Goal: Complete application form

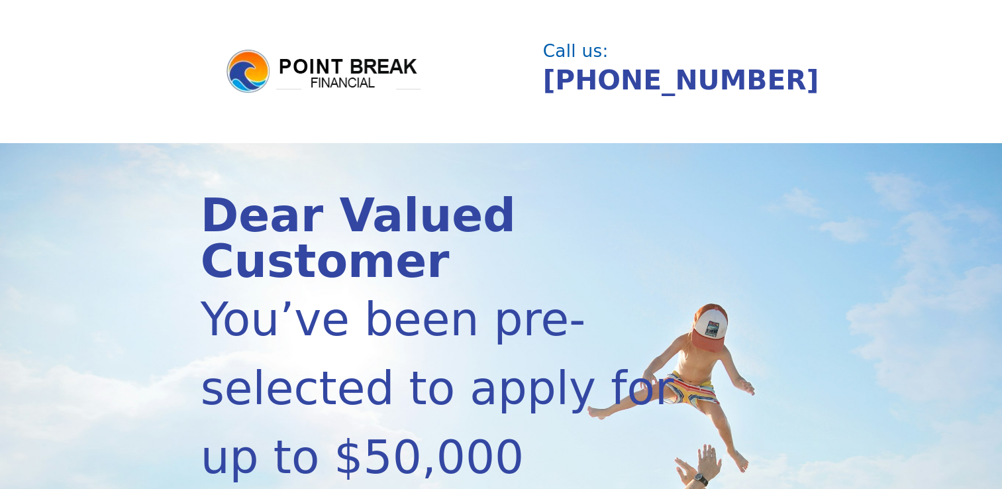
drag, startPoint x: 1005, startPoint y: 476, endPoint x: 442, endPoint y: 435, distance: 564.5
click at [442, 435] on div "You’ve been pre-selected to apply for up to $50,000" at bounding box center [456, 388] width 511 height 207
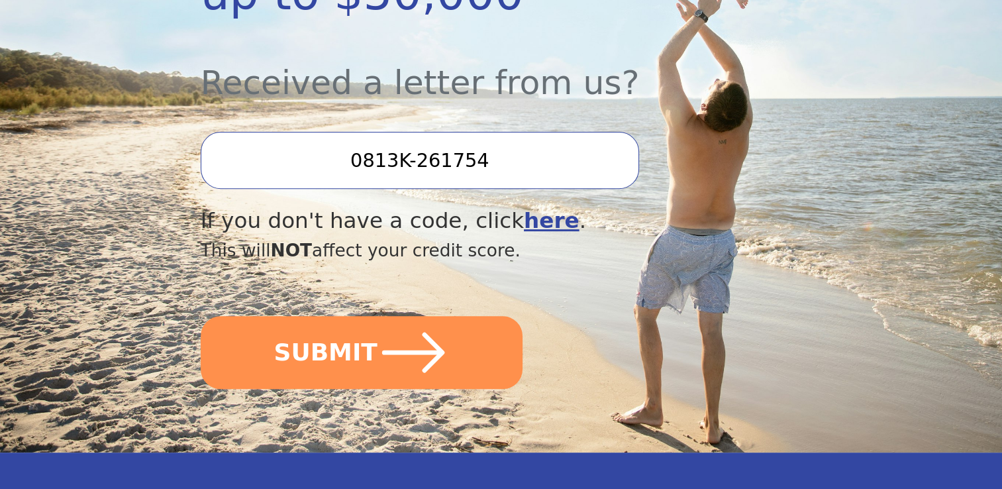
scroll to position [460, 0]
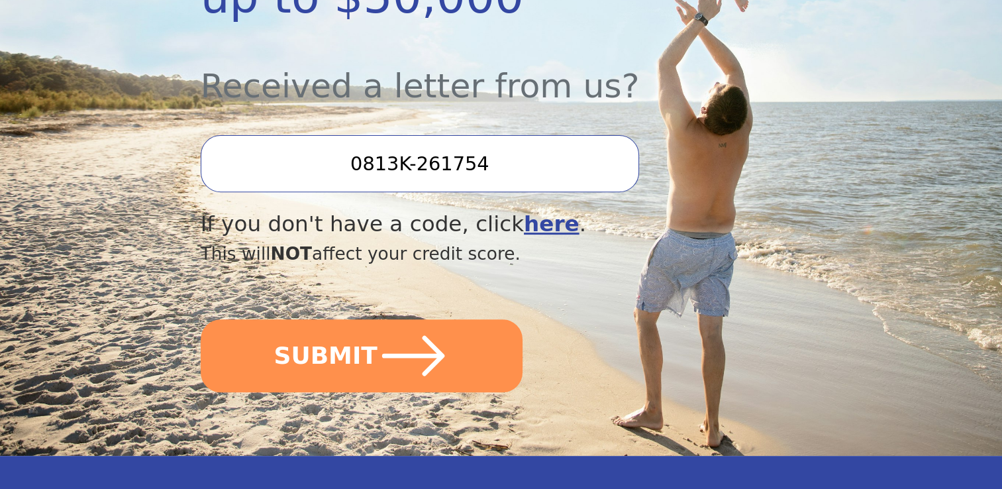
click at [482, 135] on input "0813K-261754" at bounding box center [420, 163] width 438 height 57
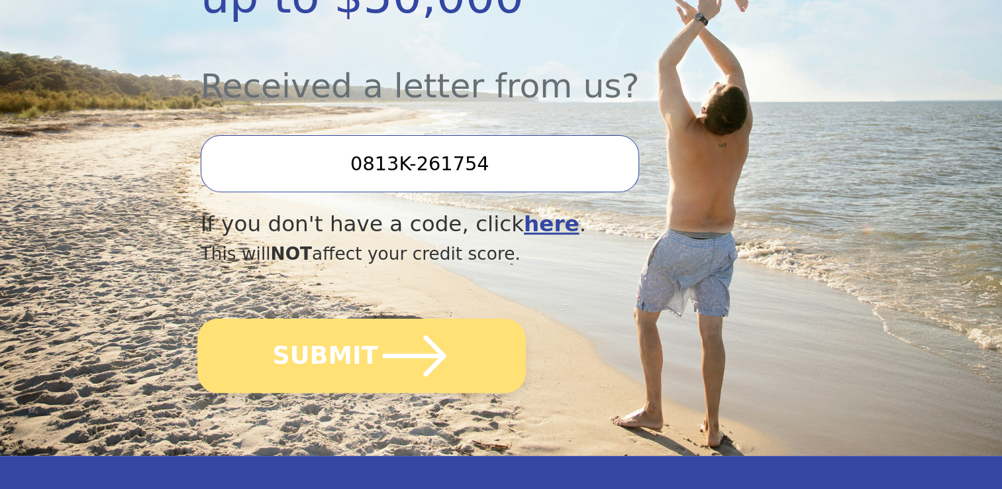
click at [336, 319] on button "SUBMIT" at bounding box center [361, 356] width 329 height 74
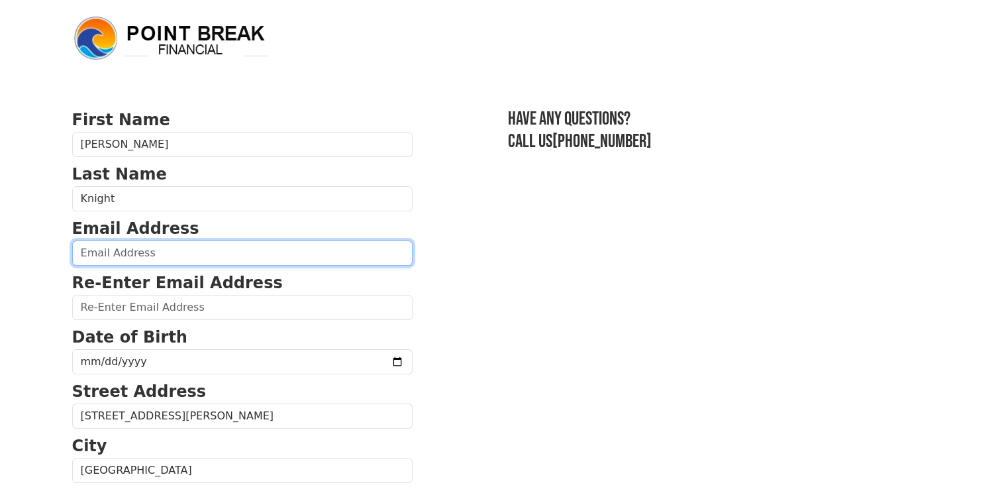
click at [109, 254] on input "email" at bounding box center [242, 252] width 340 height 25
type input "debralynn830@gmail.com"
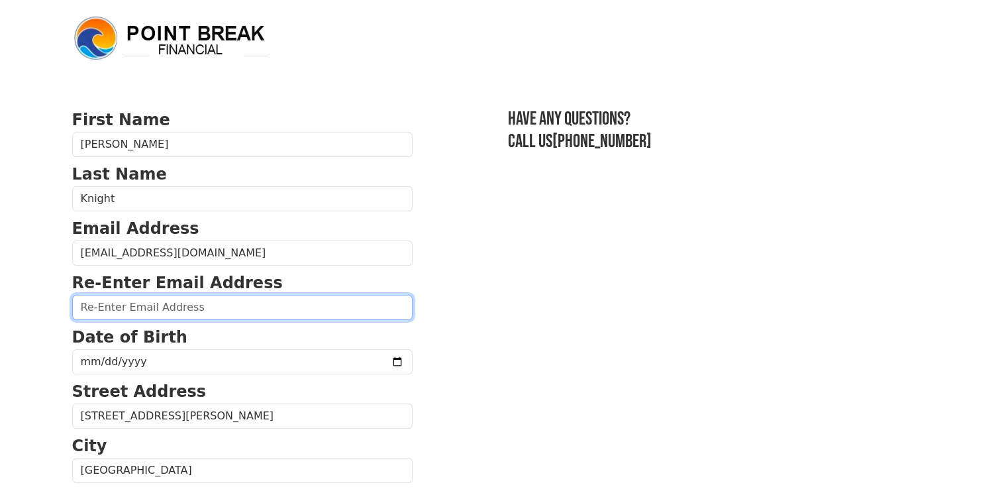
type input "debralynn830@gmail.com"
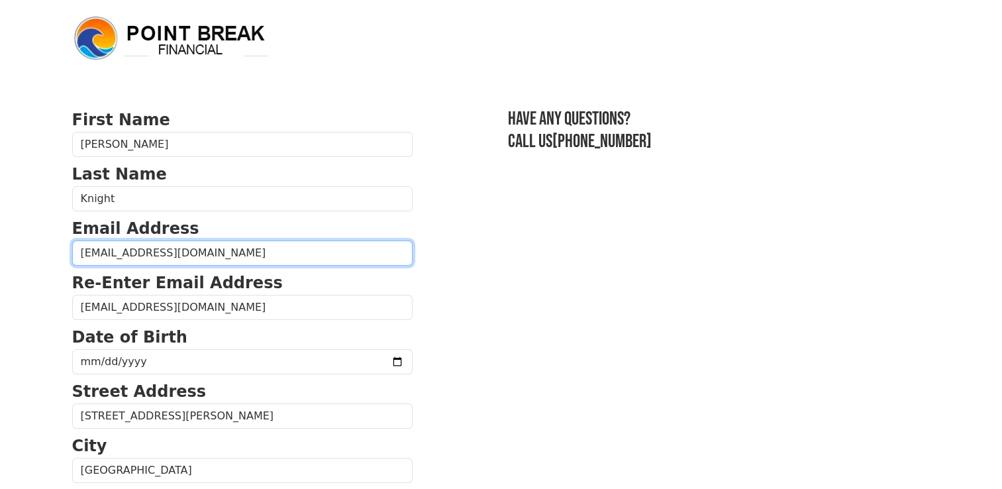
type input "(707) 631-6286"
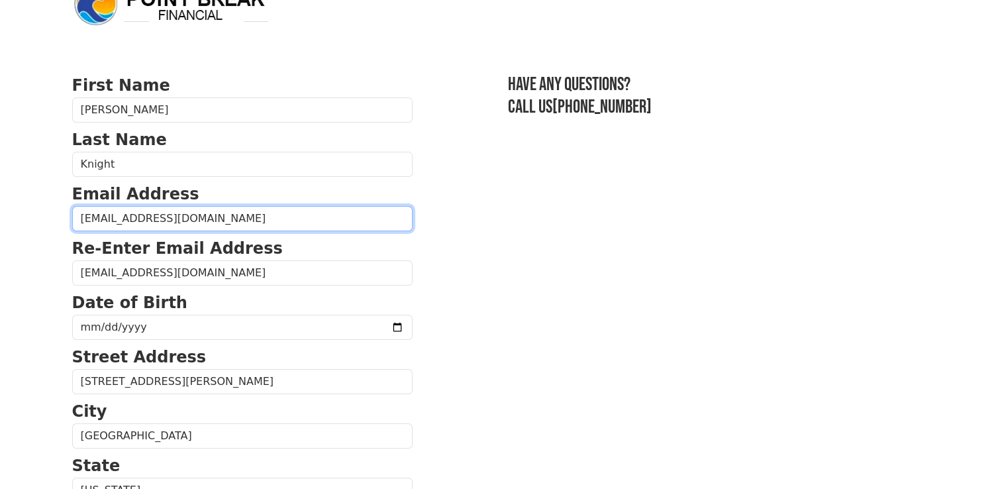
scroll to position [62, 0]
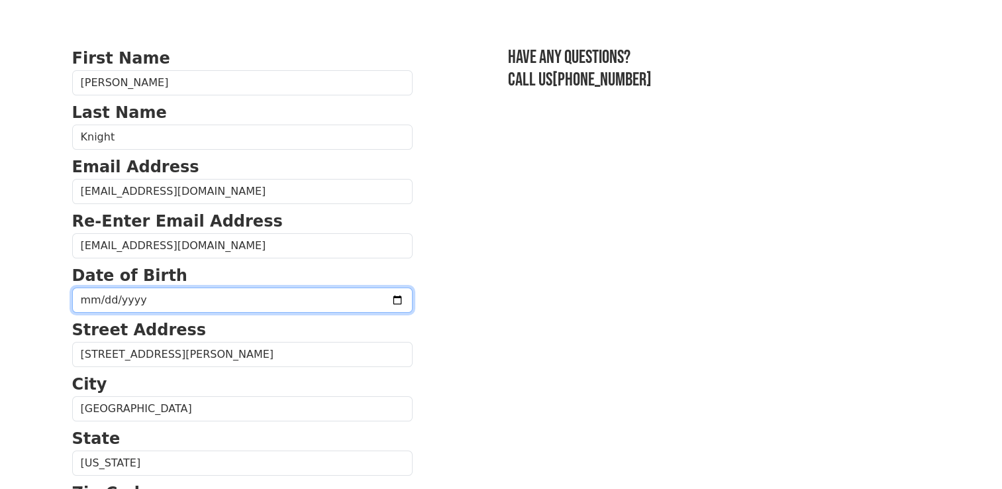
click at [76, 303] on input "date" at bounding box center [242, 299] width 340 height 25
type input "1975-01-27"
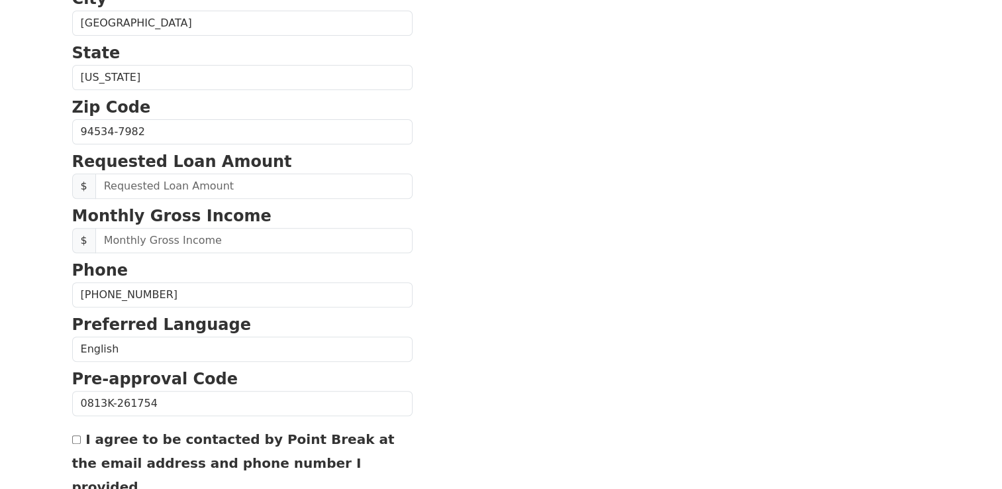
scroll to position [459, 0]
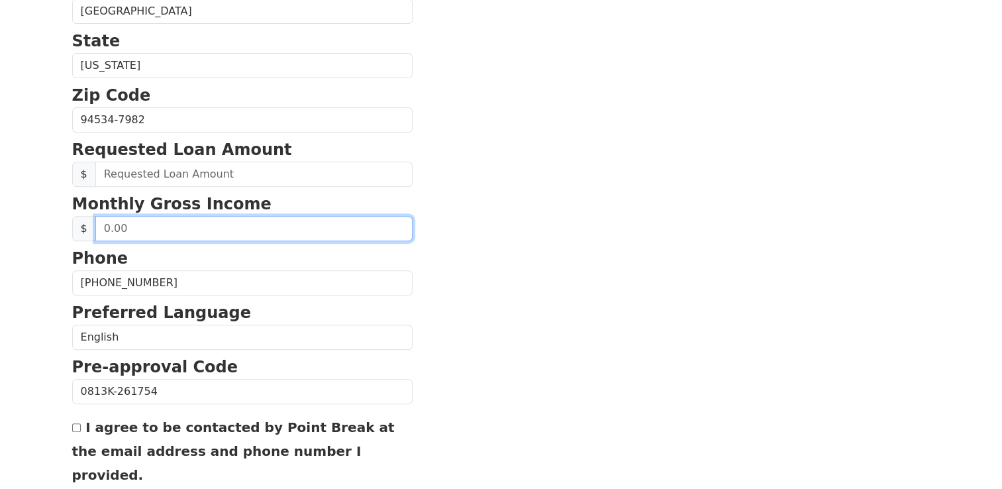
click at [123, 231] on input "text" at bounding box center [253, 228] width 317 height 25
type input "12,000.00"
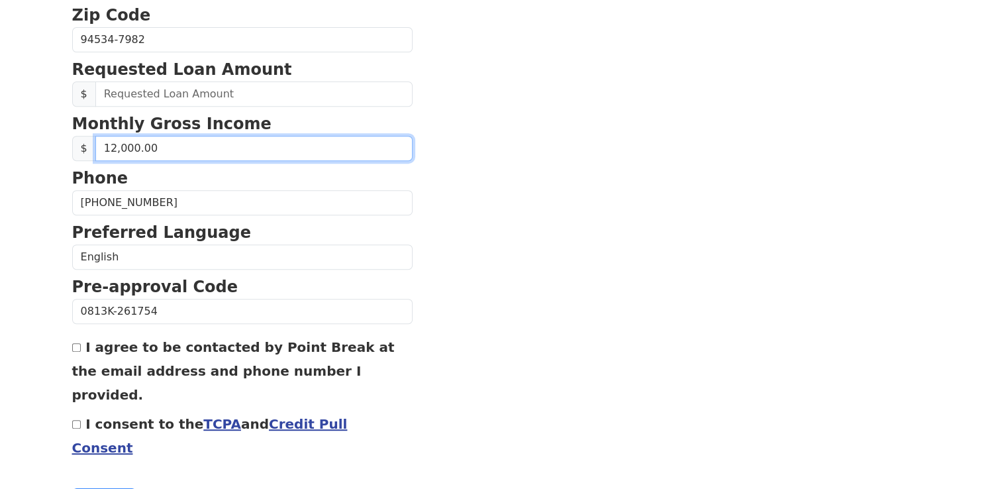
scroll to position [547, 0]
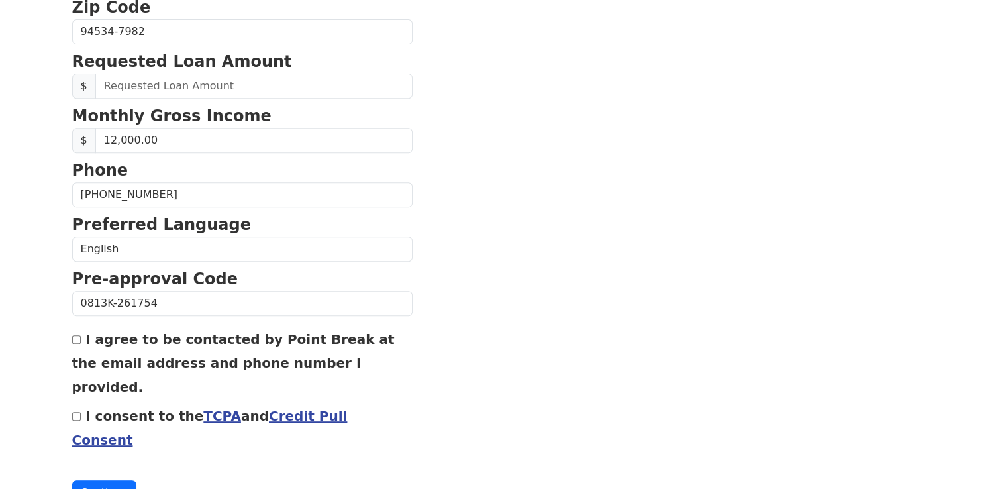
click at [72, 335] on input "I agree to be contacted by Point Break at the email address and phone number I …" at bounding box center [76, 339] width 9 height 9
checkbox input "true"
click at [79, 412] on input "I consent to the TCPA and Credit Pull Consent" at bounding box center [76, 416] width 9 height 9
checkbox input "true"
click at [101, 480] on button "Continue" at bounding box center [104, 492] width 65 height 25
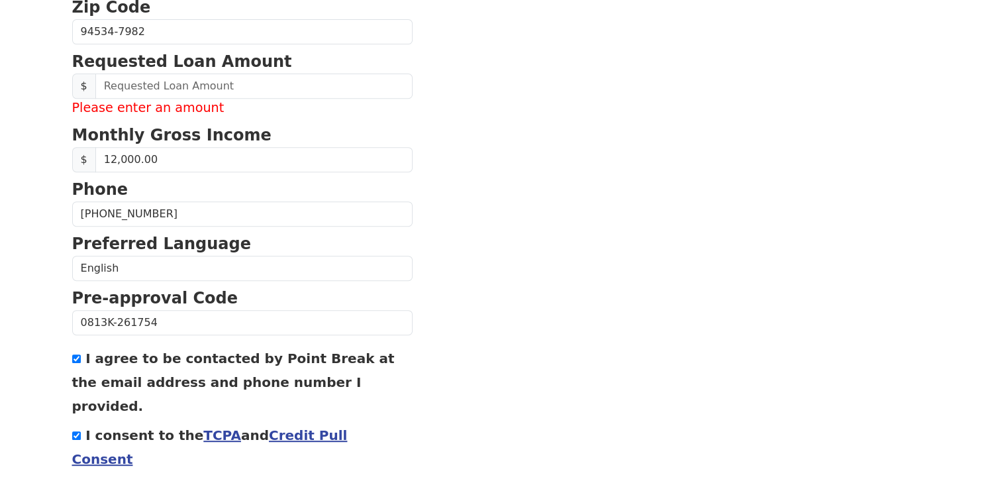
click at [155, 66] on strong "Requested Loan Amount" at bounding box center [182, 61] width 220 height 19
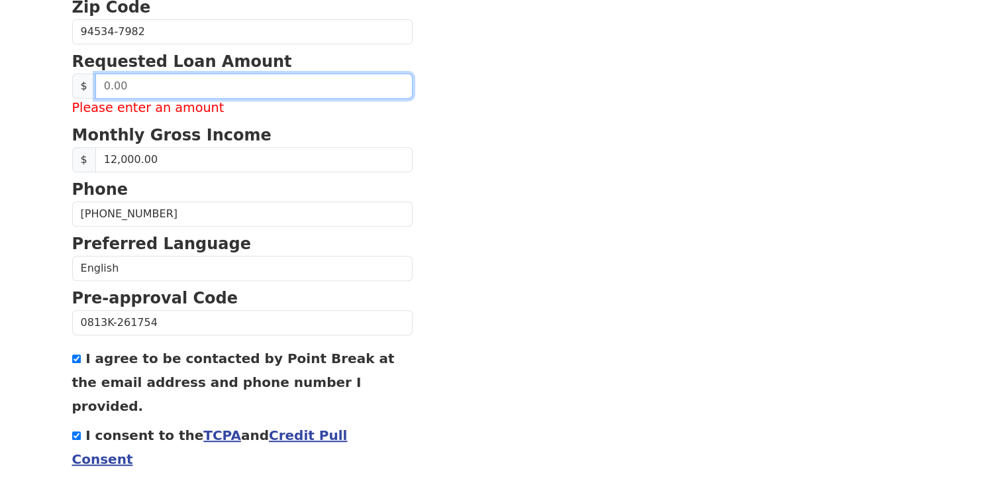
drag, startPoint x: 132, startPoint y: 76, endPoint x: 91, endPoint y: 76, distance: 40.4
click at [91, 76] on div "$" at bounding box center [242, 86] width 340 height 25
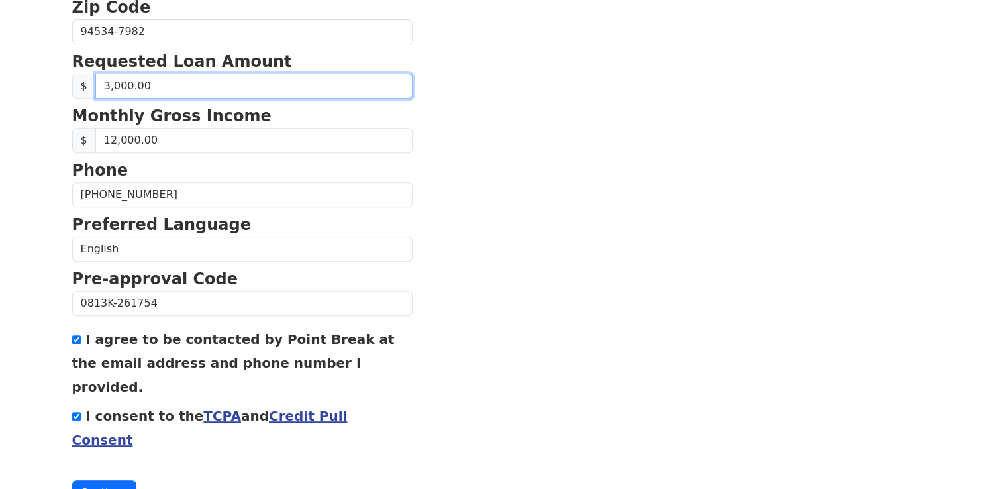
type input "30,000.00"
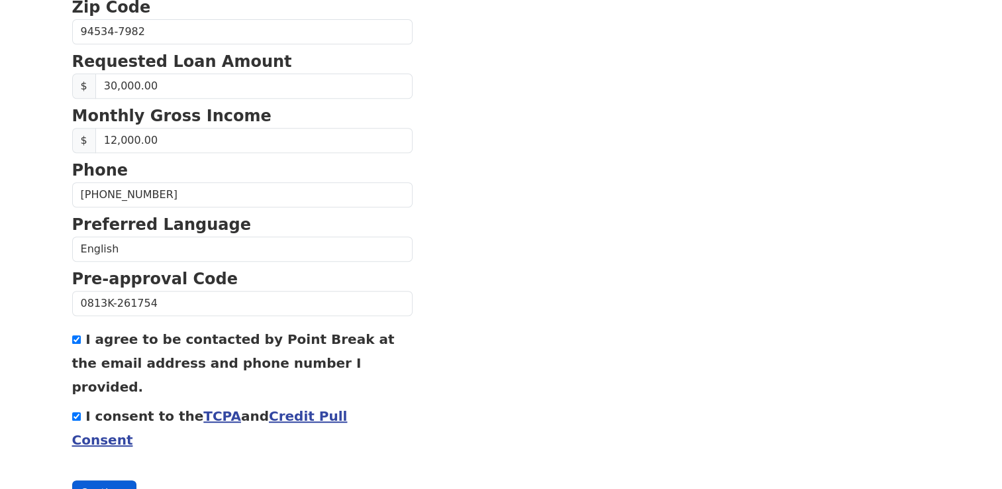
click at [95, 480] on button "Continue" at bounding box center [104, 492] width 65 height 25
